Goal: Find contact information: Find contact information

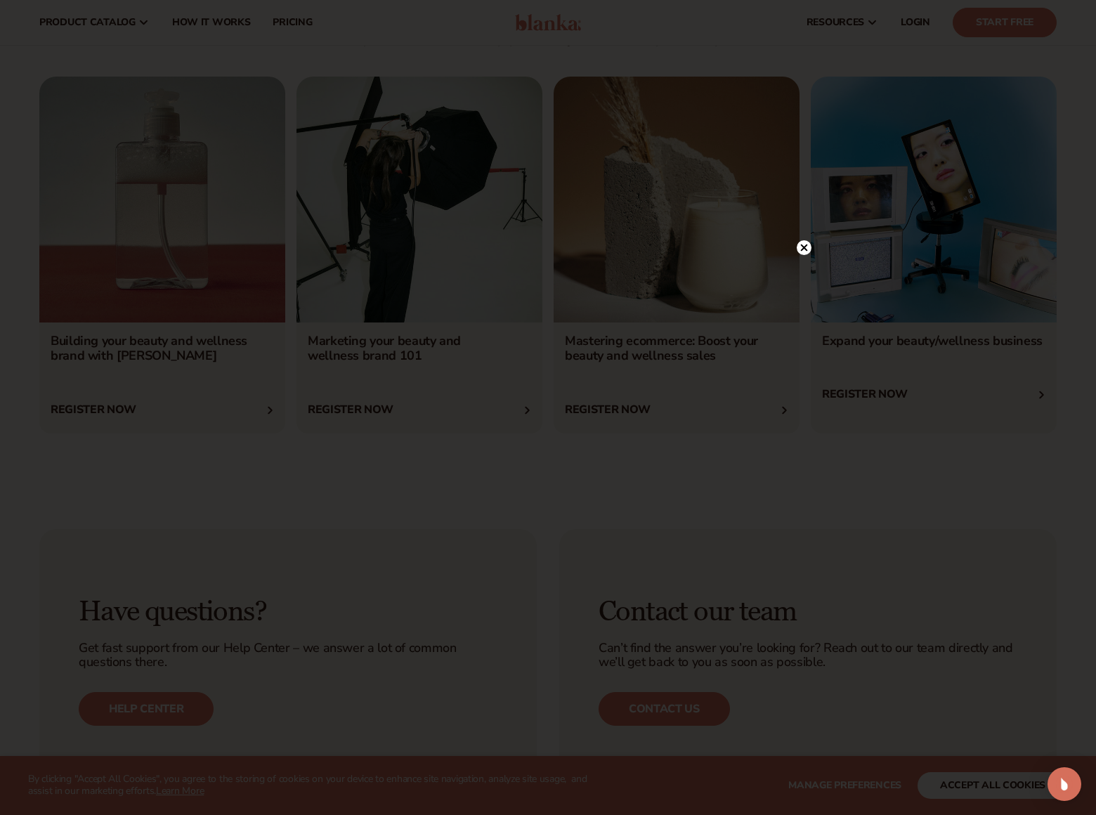
scroll to position [4767, 0]
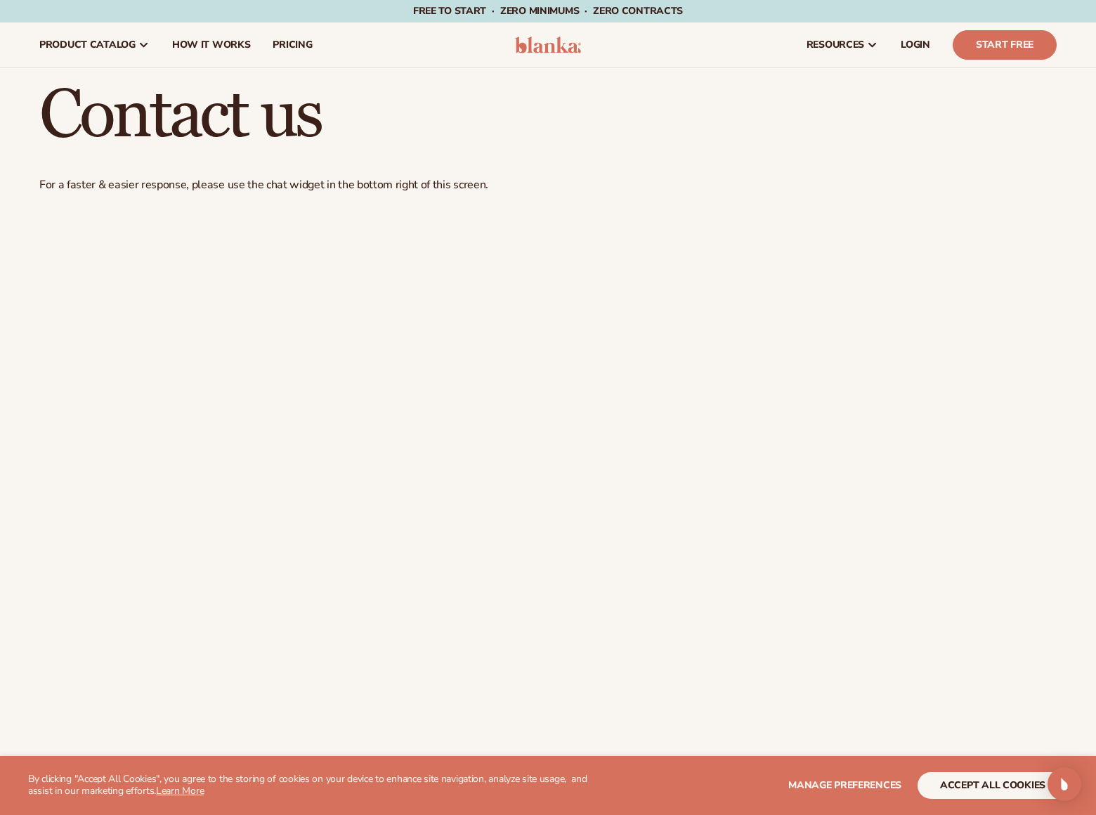
scroll to position [989, 0]
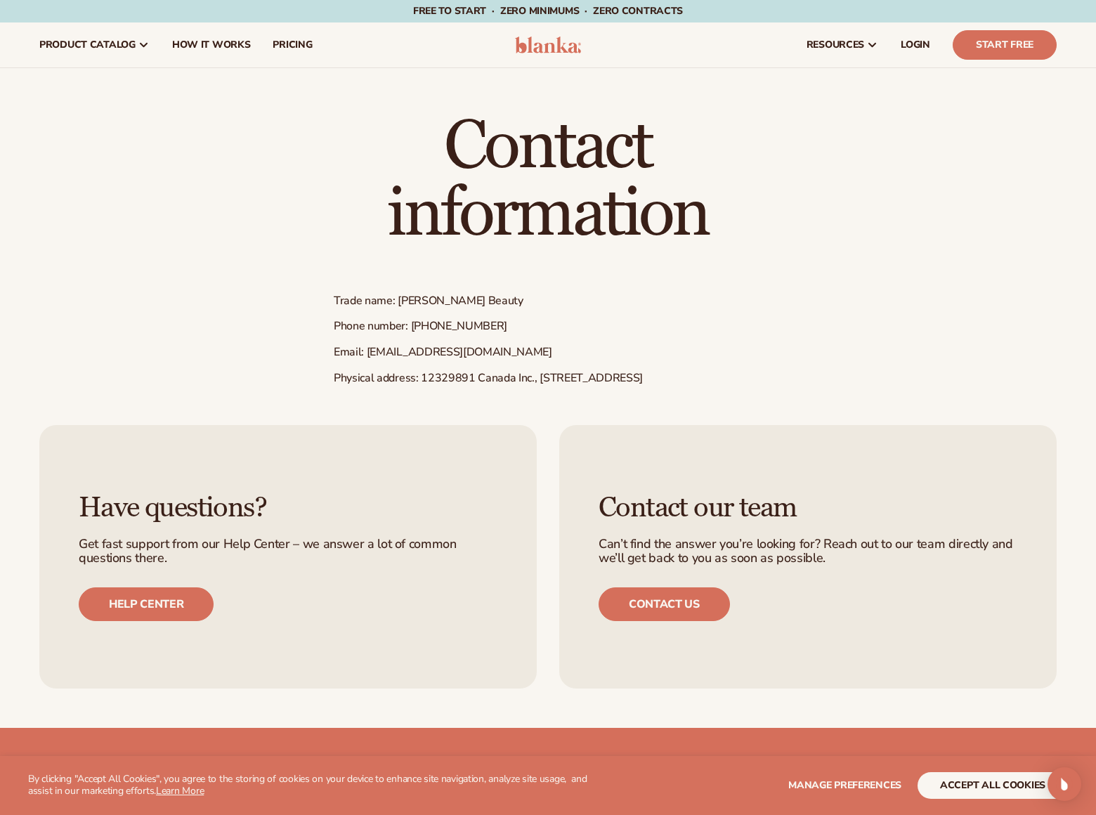
scroll to position [455, 0]
